Goal: Task Accomplishment & Management: Manage account settings

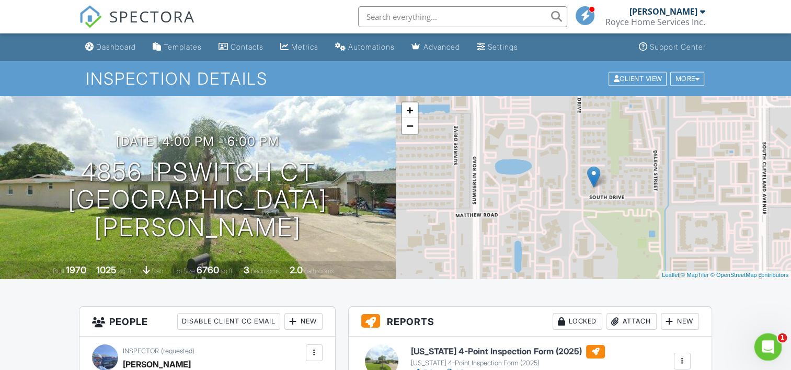
drag, startPoint x: 774, startPoint y: 355, endPoint x: 767, endPoint y: 348, distance: 10.0
click at [776, 357] on div "Open Intercom Messenger" at bounding box center [766, 345] width 25 height 25
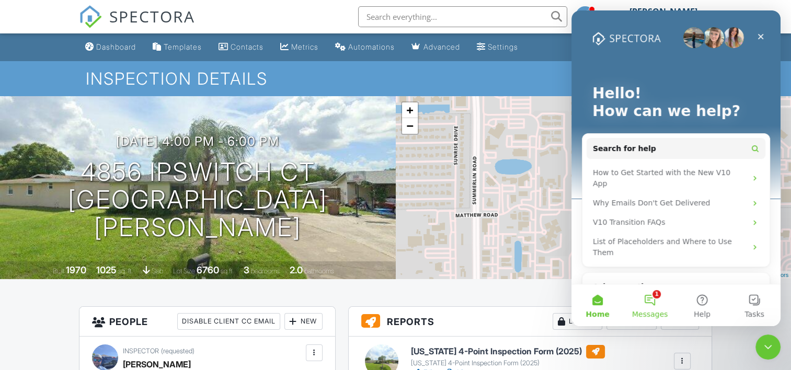
click at [652, 301] on button "1 Messages" at bounding box center [650, 305] width 52 height 42
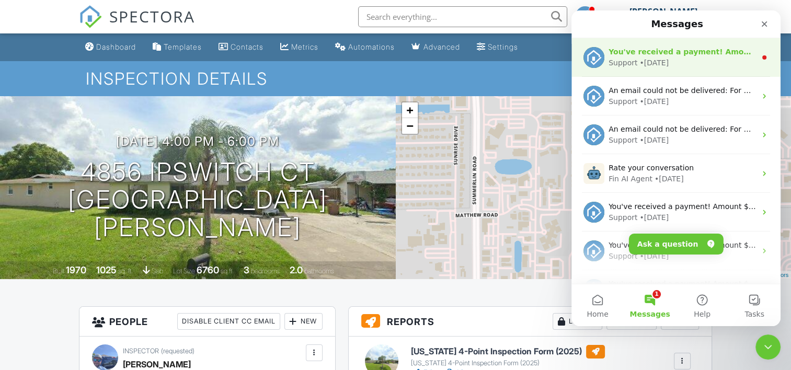
click at [657, 59] on div "• 3d ago" at bounding box center [654, 63] width 29 height 11
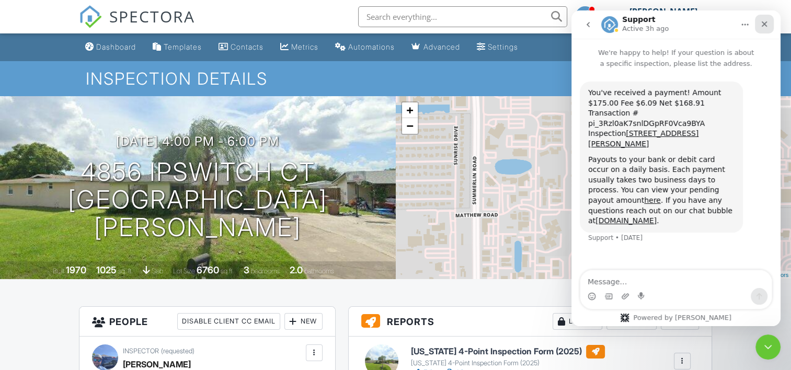
click at [767, 27] on icon "Close" at bounding box center [764, 24] width 8 height 8
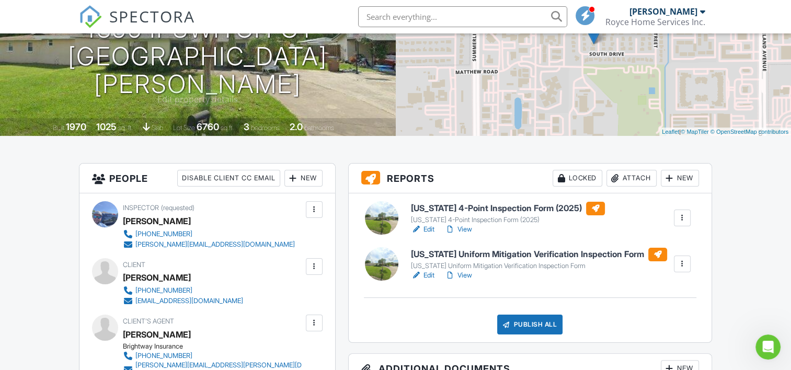
scroll to position [174, 0]
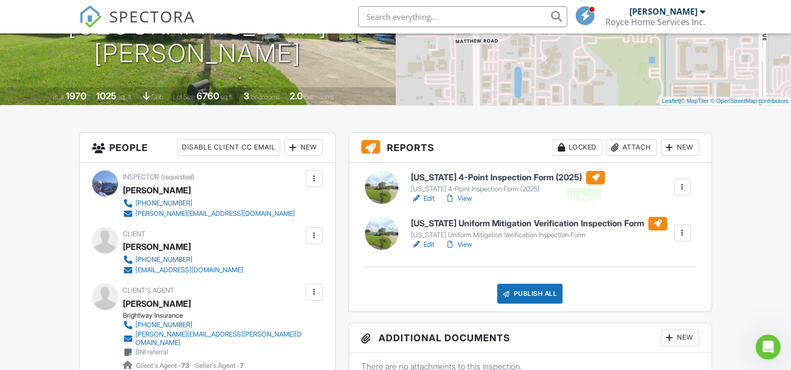
click at [586, 175] on div at bounding box center [595, 178] width 19 height 14
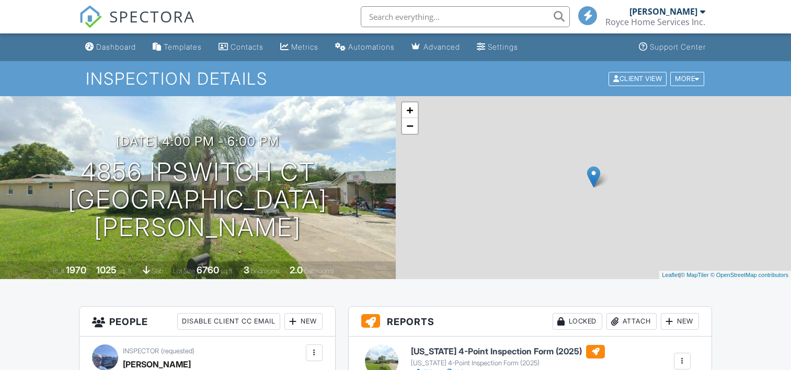
scroll to position [261, 0]
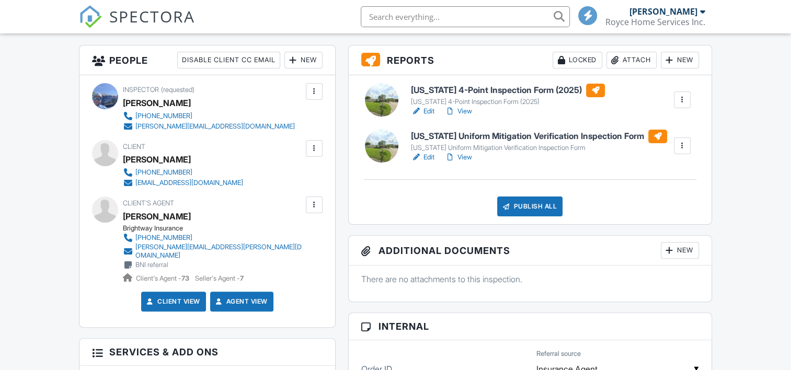
click at [653, 138] on div at bounding box center [657, 137] width 19 height 14
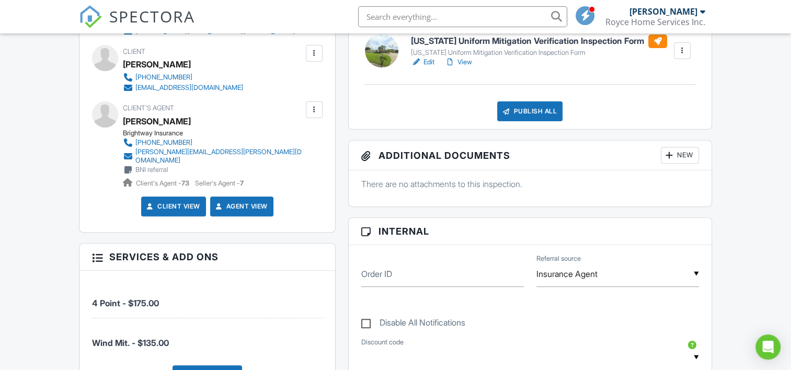
scroll to position [348, 0]
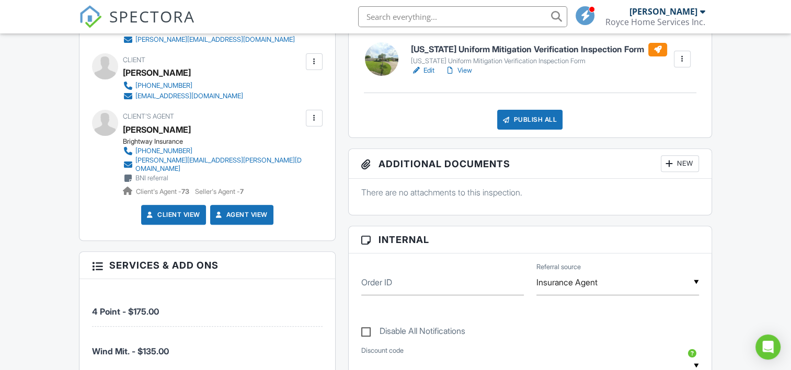
click at [527, 117] on div "Publish All" at bounding box center [529, 120] width 65 height 20
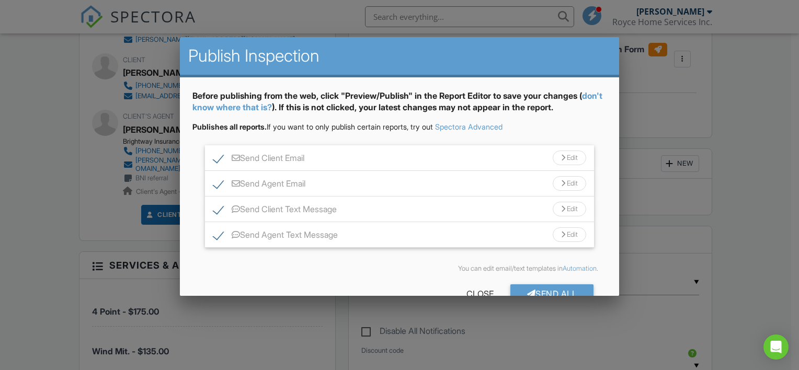
click at [658, 182] on div at bounding box center [399, 179] width 799 height 463
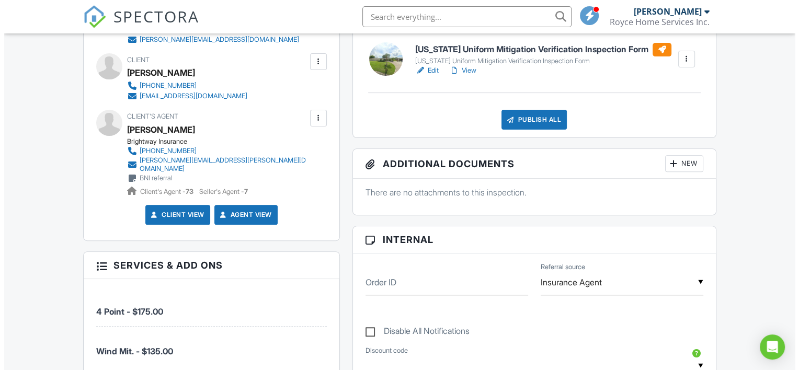
scroll to position [261, 0]
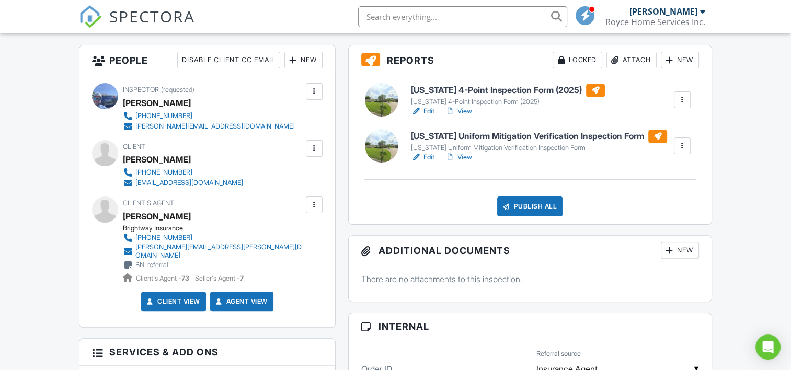
click at [543, 203] on div "Publish All" at bounding box center [529, 207] width 65 height 20
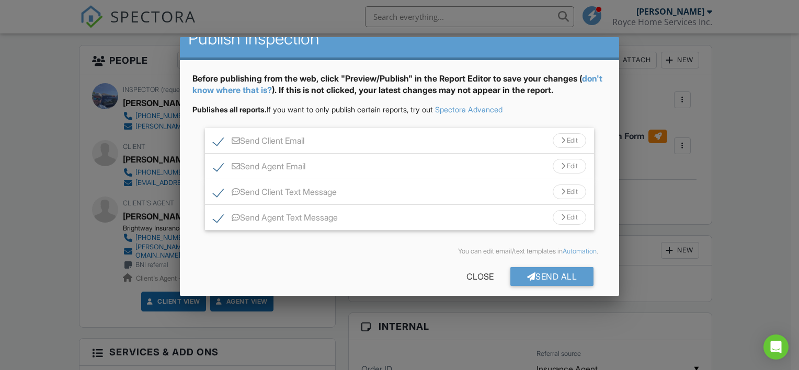
scroll to position [26, 0]
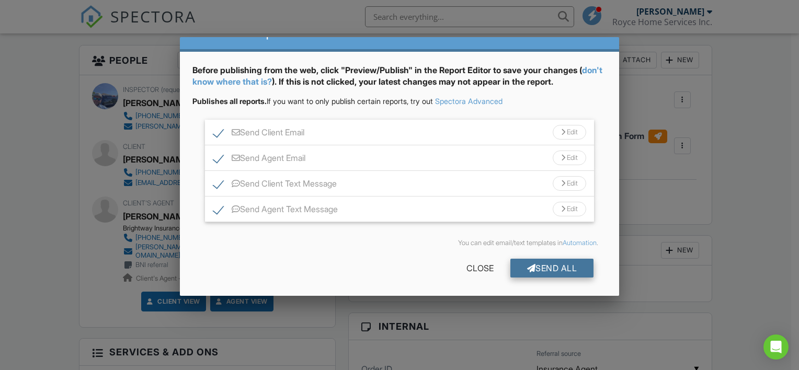
click at [548, 265] on div "Send All" at bounding box center [552, 268] width 84 height 19
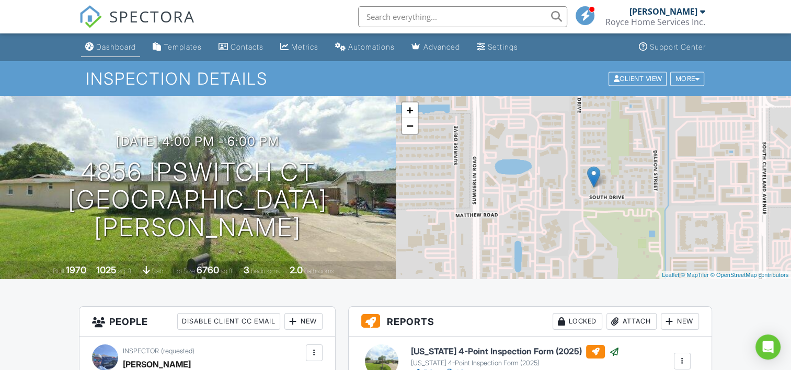
click at [140, 47] on link "Dashboard" at bounding box center [110, 47] width 59 height 19
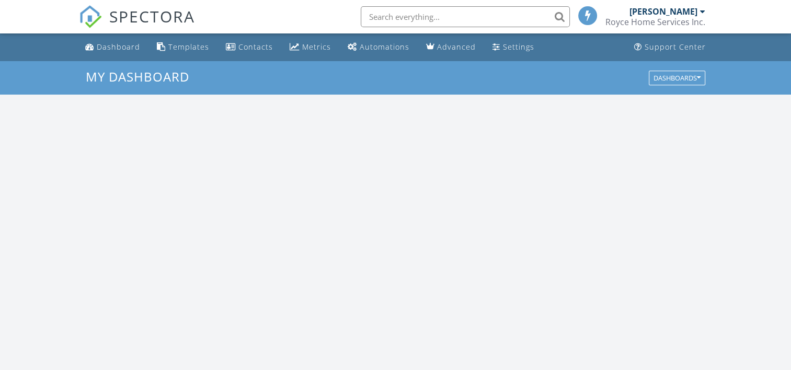
scroll to position [968, 807]
